Goal: Navigation & Orientation: Find specific page/section

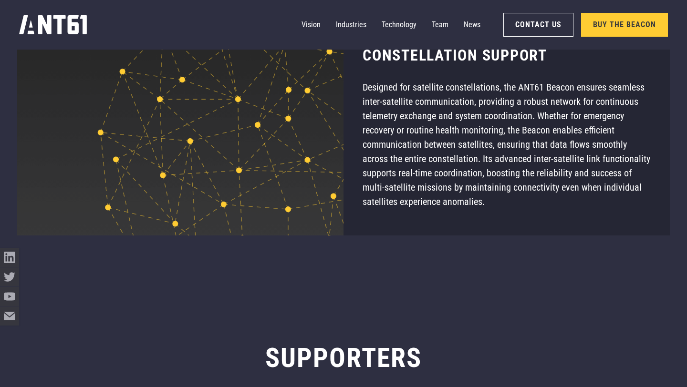
scroll to position [6659, 0]
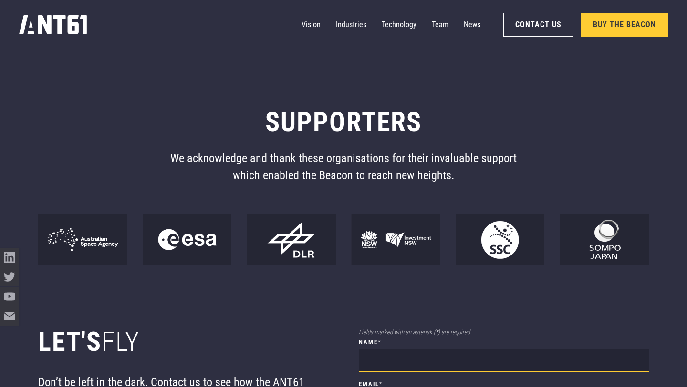
click at [74, 23] on icon "home" at bounding box center [53, 24] width 68 height 19
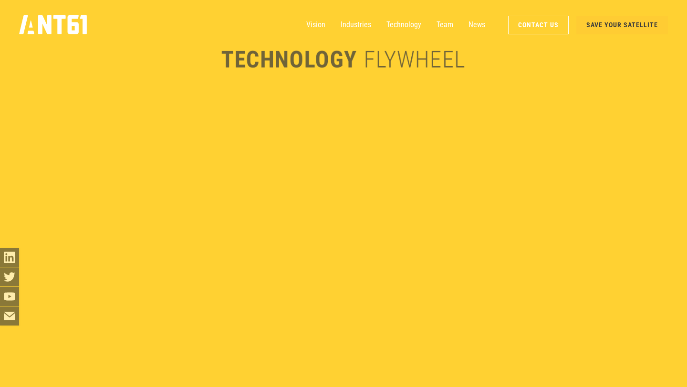
scroll to position [2273, 0]
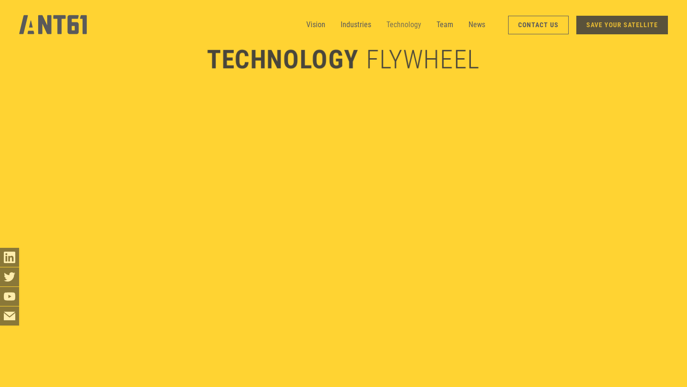
click at [419, 21] on link "Technology" at bounding box center [403, 24] width 35 height 19
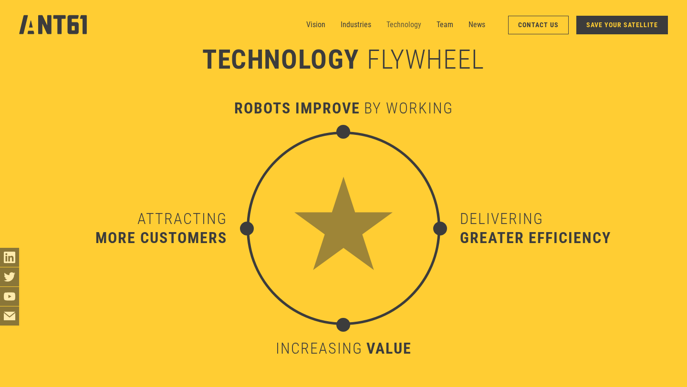
click at [416, 26] on link "Technology" at bounding box center [403, 24] width 35 height 19
click at [632, 30] on link "SAVE YOUR SATELLITE" at bounding box center [622, 25] width 92 height 19
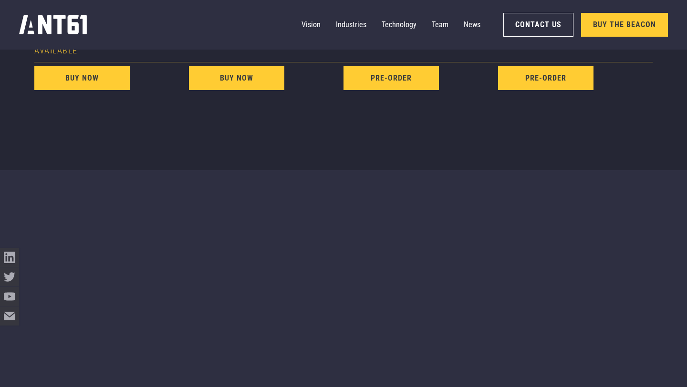
scroll to position [611, 0]
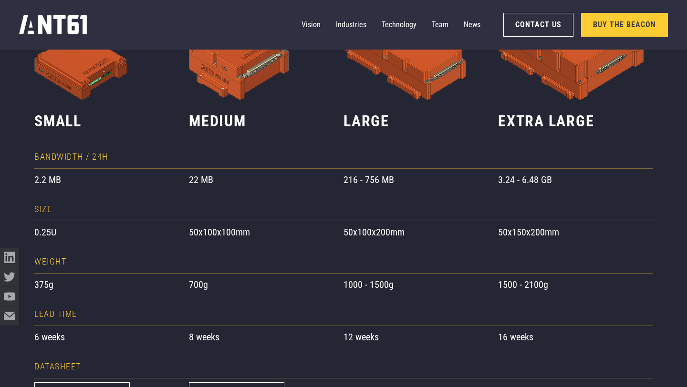
click at [65, 26] on icon "home" at bounding box center [53, 25] width 68 height 20
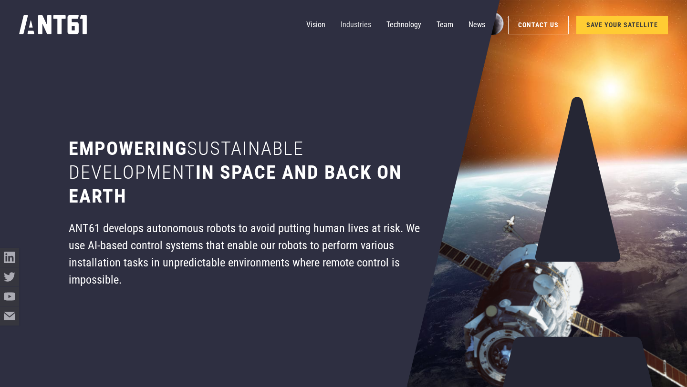
click at [366, 24] on link "Industries" at bounding box center [356, 24] width 31 height 19
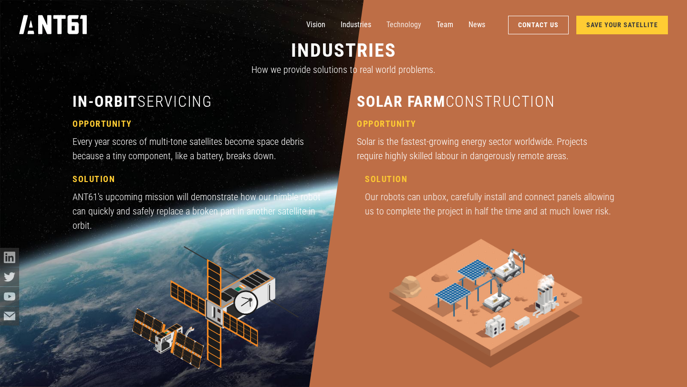
click at [411, 22] on link "Technology" at bounding box center [403, 24] width 35 height 19
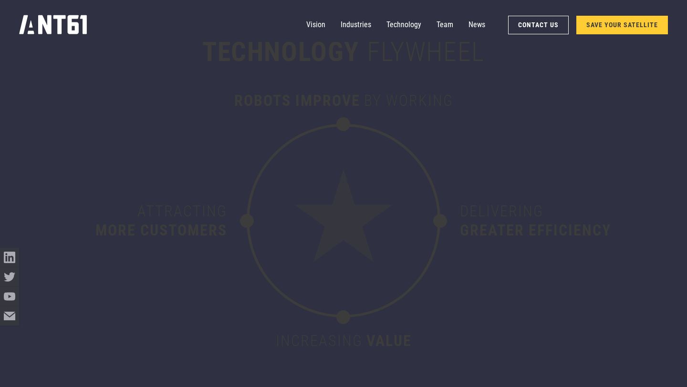
scroll to position [4217, 0]
click at [609, 30] on link "SAVE YOUR SATELLITE" at bounding box center [622, 25] width 92 height 19
